Goal: Find specific page/section: Find specific page/section

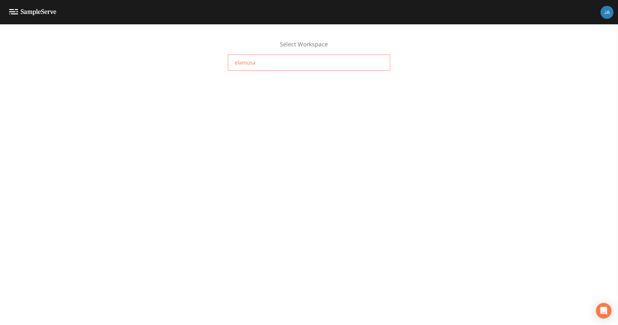
click at [245, 65] on span "elamusa" at bounding box center [245, 63] width 21 height 8
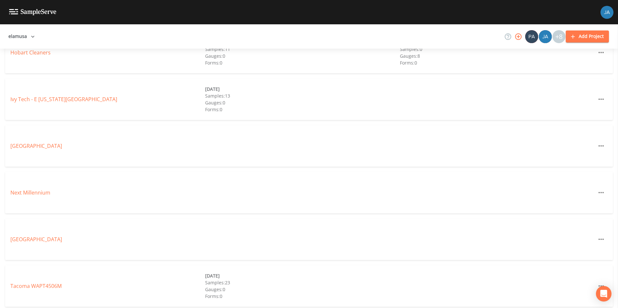
scroll to position [376, 0]
click at [37, 191] on link "Next Millennium" at bounding box center [30, 191] width 40 height 7
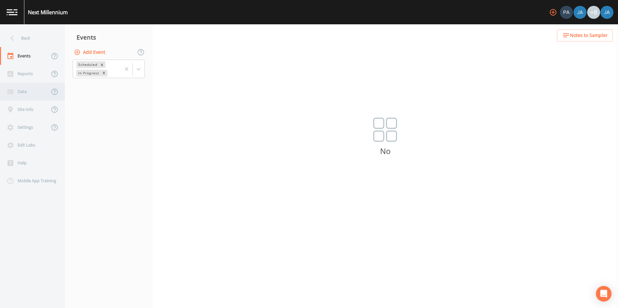
click at [24, 90] on div "Data" at bounding box center [24, 92] width 49 height 18
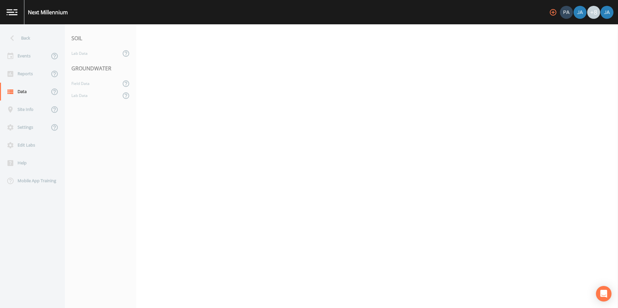
click at [98, 75] on div "GROUNDWATER" at bounding box center [100, 68] width 71 height 18
click at [76, 85] on div "Field Data" at bounding box center [93, 84] width 56 height 12
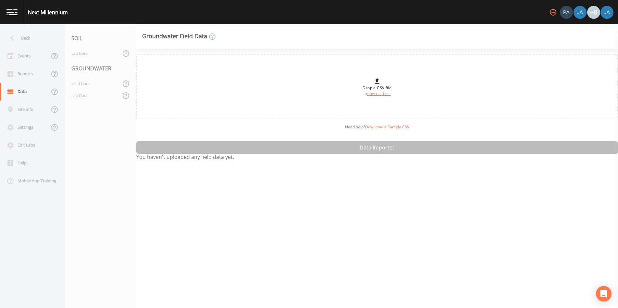
click at [76, 102] on nav "SOIL Lab Data GROUNDWATER Field Data Lab Data" at bounding box center [100, 166] width 71 height 284
click at [76, 94] on div "Lab Data" at bounding box center [93, 96] width 56 height 12
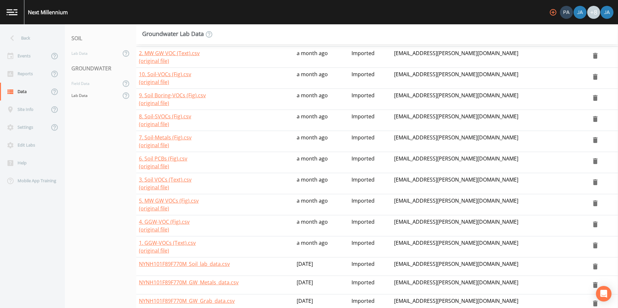
scroll to position [144, 0]
